Goal: Navigation & Orientation: Find specific page/section

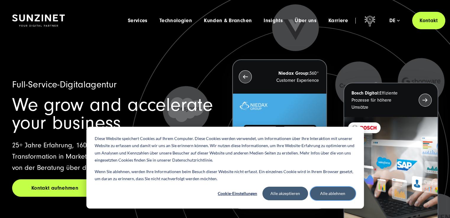
click at [328, 192] on button "Alle ablehnen" at bounding box center [333, 194] width 46 height 14
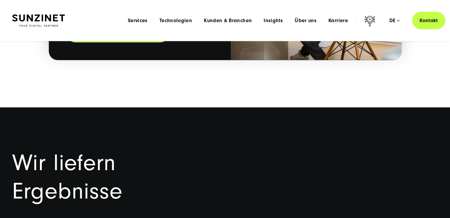
scroll to position [1064, 0]
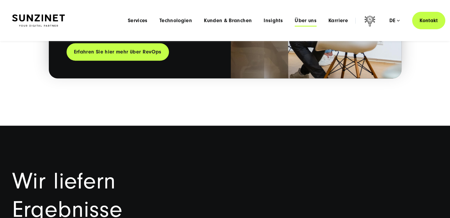
click at [312, 22] on span "Über uns" at bounding box center [306, 21] width 22 height 6
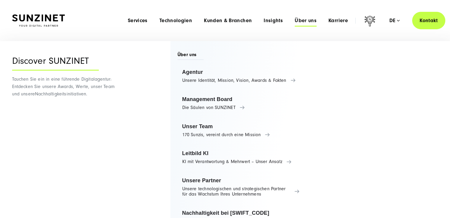
scroll to position [1005, 0]
click at [339, 24] on div "Menu Services Menu Full Service Digitalagentur Wir lösen komplexe Herausforderu…" at bounding box center [283, 20] width 323 height 17
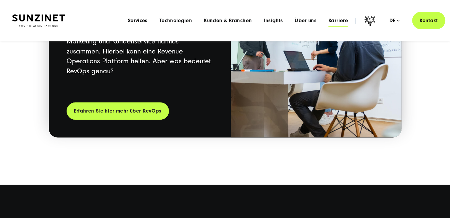
click at [337, 20] on span "Karriere" at bounding box center [338, 21] width 20 height 6
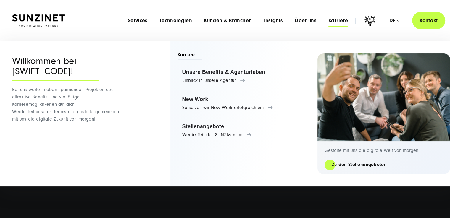
click at [336, 21] on span "Karriere" at bounding box center [338, 21] width 20 height 6
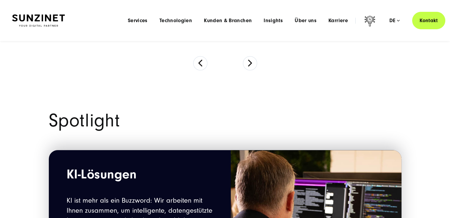
scroll to position [503, 0]
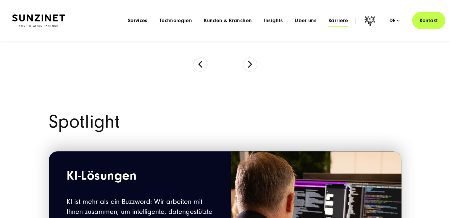
click at [338, 22] on span "Karriere" at bounding box center [338, 21] width 20 height 6
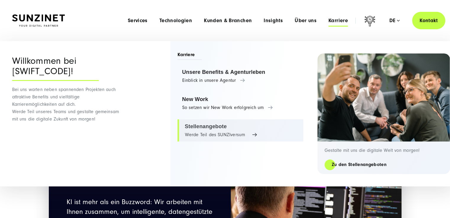
click at [196, 129] on link "Stellenangebote Werde Teil des SUNZIversum" at bounding box center [240, 130] width 126 height 22
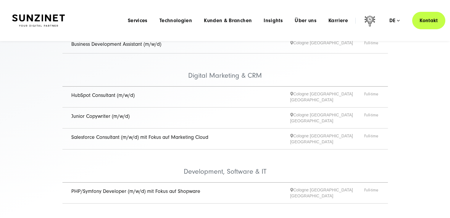
scroll to position [30, 0]
